Goal: Information Seeking & Learning: Learn about a topic

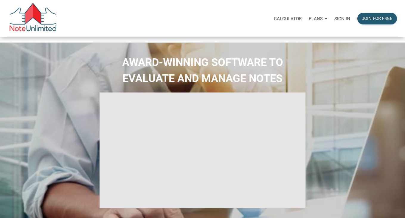
click at [347, 16] on p "Sign in" at bounding box center [342, 18] width 16 height 5
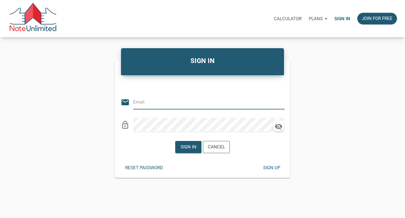
click at [163, 105] on input "email" at bounding box center [204, 101] width 142 height 13
type input "stacey@kendratoddgroup.com"
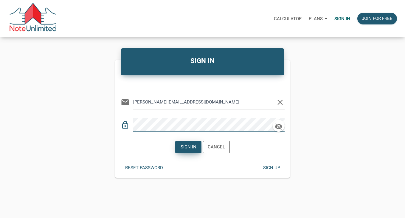
click at [191, 149] on div "Sign in" at bounding box center [188, 147] width 16 height 7
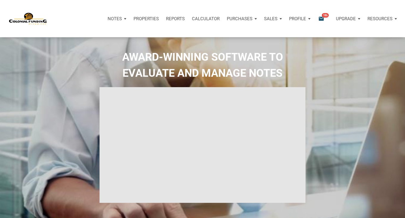
click at [148, 18] on p "Properties" at bounding box center [145, 18] width 25 height 5
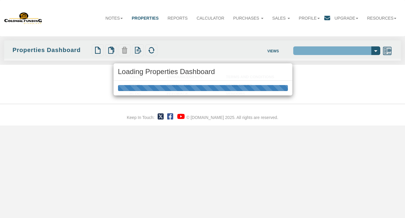
select select "138"
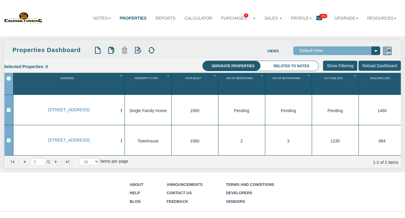
click at [136, 15] on link "Properties" at bounding box center [133, 18] width 36 height 13
click at [236, 14] on link "Purchases 4" at bounding box center [237, 18] width 43 height 13
click at [225, 30] on link "Note Offers 4" at bounding box center [235, 31] width 47 height 8
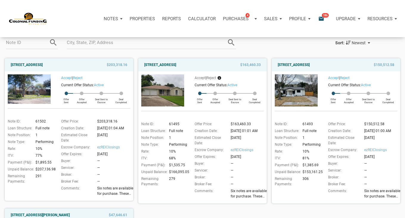
scroll to position [43, 0]
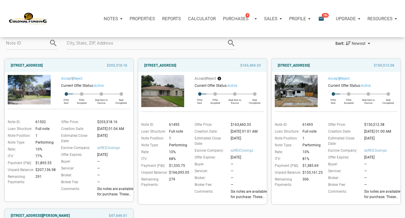
click at [31, 90] on img at bounding box center [29, 89] width 43 height 29
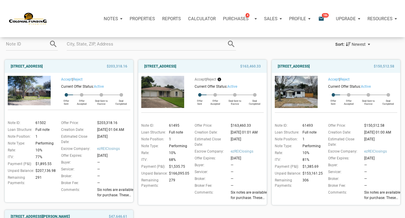
scroll to position [42, 0]
click at [38, 65] on link "2701 Huckleberry, Pasadena, TX, 77502" at bounding box center [27, 66] width 32 height 7
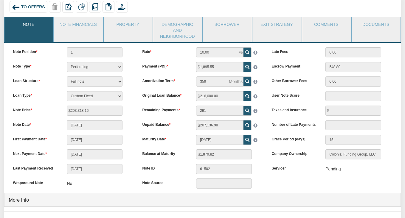
scroll to position [43, 0]
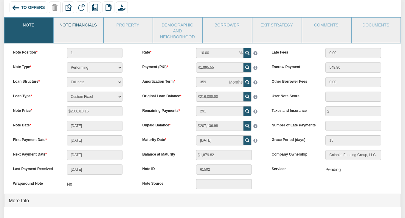
click at [73, 26] on link "Note Financials" at bounding box center [78, 25] width 48 height 15
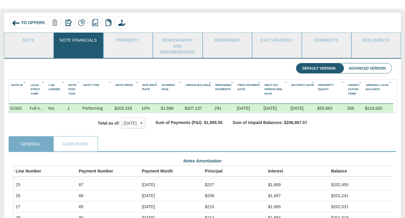
scroll to position [22, 0]
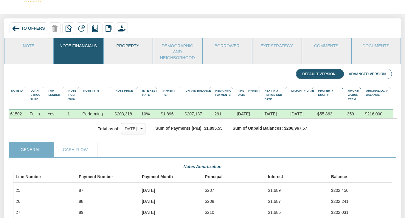
click at [127, 44] on link "Property" at bounding box center [128, 45] width 48 height 15
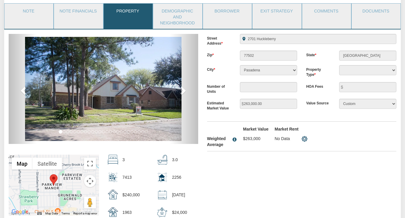
scroll to position [58, 0]
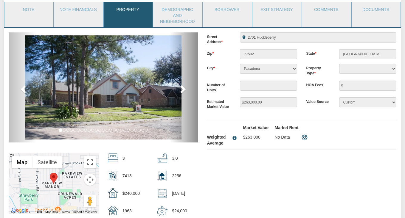
click at [181, 89] on span at bounding box center [182, 89] width 9 height 9
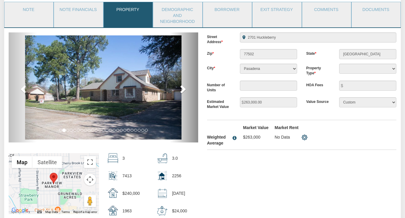
click at [181, 89] on span at bounding box center [182, 89] width 9 height 9
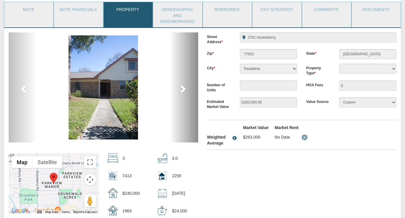
click at [181, 89] on span at bounding box center [182, 89] width 9 height 9
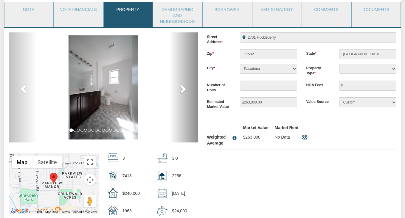
click at [181, 89] on span at bounding box center [182, 89] width 9 height 9
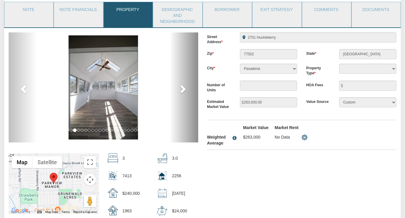
click at [181, 89] on span at bounding box center [182, 89] width 9 height 9
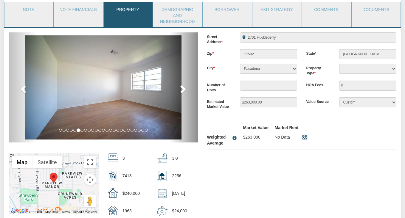
click at [181, 89] on span at bounding box center [182, 89] width 9 height 9
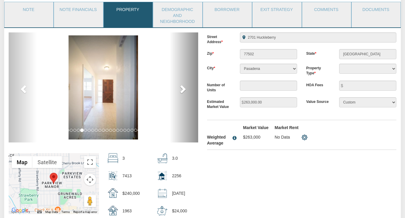
click at [181, 89] on span at bounding box center [182, 89] width 9 height 9
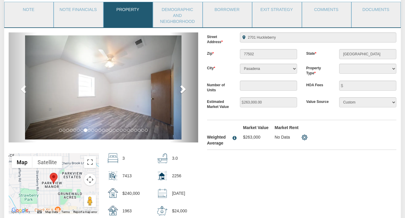
click at [181, 89] on span at bounding box center [182, 89] width 9 height 9
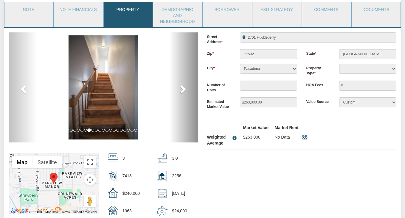
click at [181, 89] on span at bounding box center [182, 89] width 9 height 9
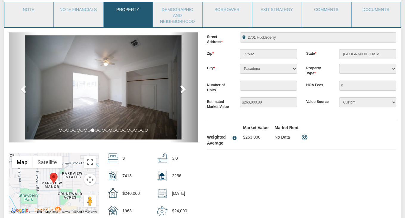
click at [181, 89] on span at bounding box center [182, 89] width 9 height 9
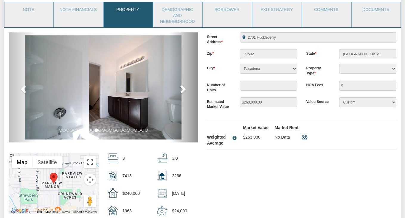
click at [181, 89] on span at bounding box center [182, 89] width 9 height 9
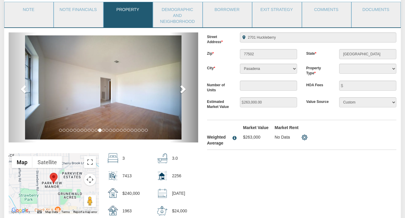
click at [181, 89] on span at bounding box center [182, 89] width 9 height 9
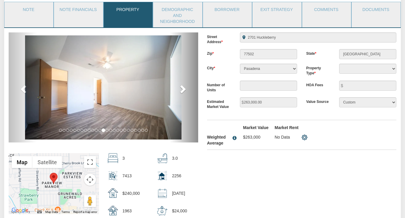
click at [181, 89] on span at bounding box center [182, 89] width 9 height 9
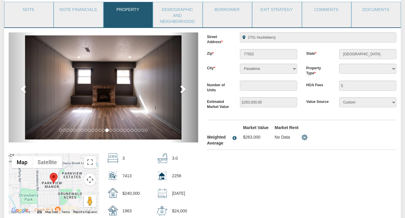
click at [181, 89] on span at bounding box center [182, 89] width 9 height 9
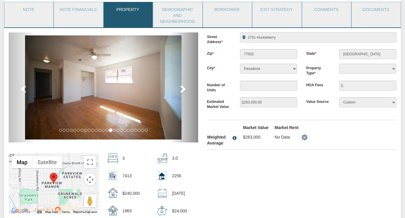
click at [181, 89] on span at bounding box center [182, 89] width 9 height 9
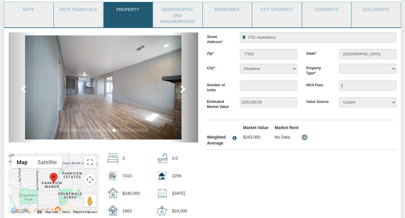
click at [181, 89] on span at bounding box center [182, 89] width 9 height 9
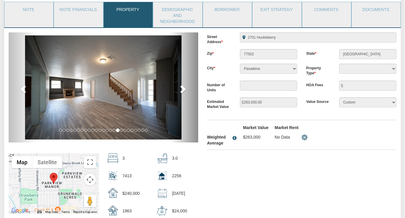
click at [181, 89] on span at bounding box center [182, 89] width 9 height 9
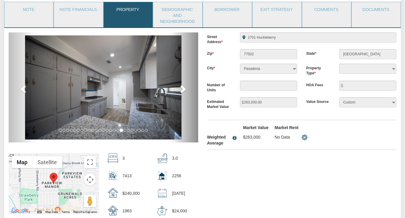
click at [181, 89] on span at bounding box center [182, 89] width 9 height 9
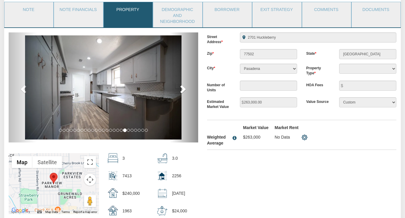
click at [181, 89] on span at bounding box center [182, 89] width 9 height 9
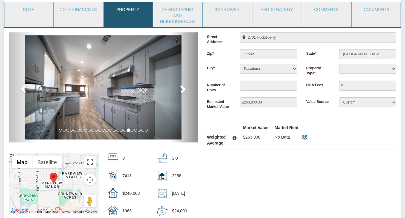
click at [181, 89] on span at bounding box center [182, 89] width 9 height 9
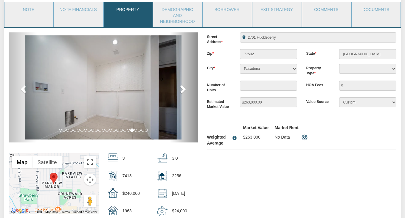
click at [181, 89] on span at bounding box center [182, 89] width 9 height 9
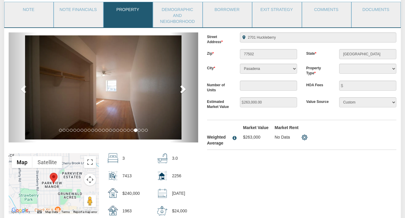
click at [181, 89] on span at bounding box center [182, 89] width 9 height 9
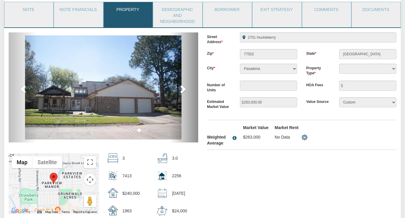
click at [181, 89] on span at bounding box center [182, 89] width 9 height 9
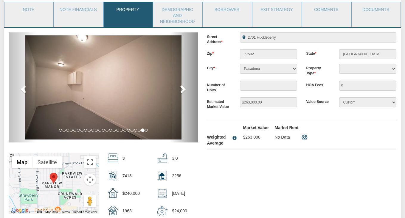
click at [181, 89] on span at bounding box center [182, 89] width 9 height 9
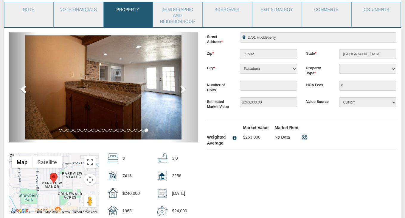
click at [24, 90] on span at bounding box center [24, 89] width 9 height 9
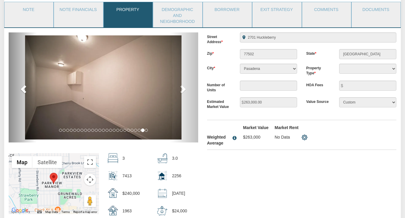
click at [24, 90] on span at bounding box center [24, 89] width 9 height 9
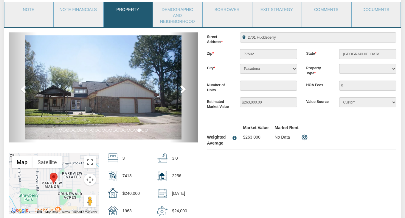
click at [182, 91] on span at bounding box center [182, 89] width 9 height 9
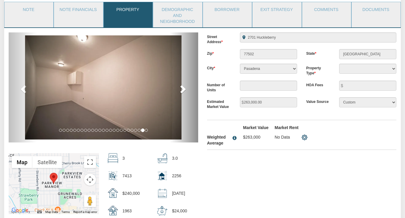
click at [182, 91] on span at bounding box center [182, 89] width 9 height 9
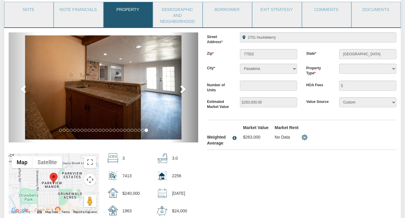
click at [182, 91] on span at bounding box center [182, 89] width 9 height 9
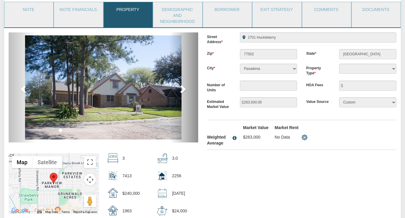
click at [182, 91] on span at bounding box center [182, 89] width 9 height 9
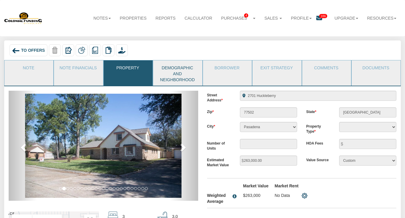
scroll to position [0, 0]
click at [170, 80] on link "Demographic and Neighborhood" at bounding box center [177, 72] width 48 height 25
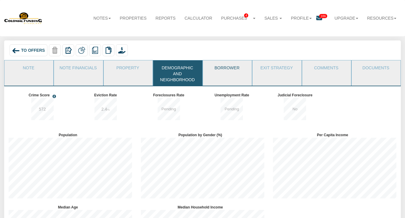
click at [227, 68] on link "Borrower" at bounding box center [227, 67] width 48 height 15
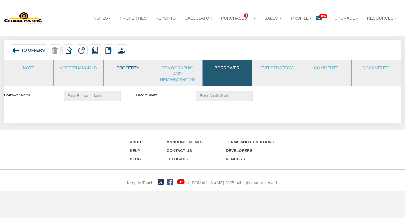
click at [126, 65] on link "Property" at bounding box center [128, 67] width 48 height 15
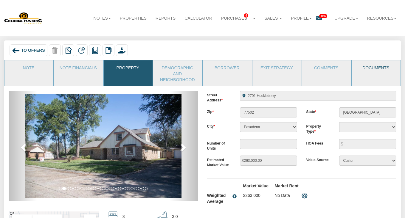
click at [374, 67] on link "Documents" at bounding box center [375, 67] width 48 height 15
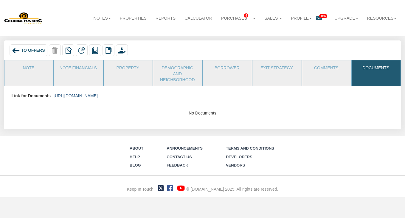
click at [98, 96] on link "[URL][DOMAIN_NAME]" at bounding box center [76, 95] width 44 height 5
